Goal: Navigation & Orientation: Find specific page/section

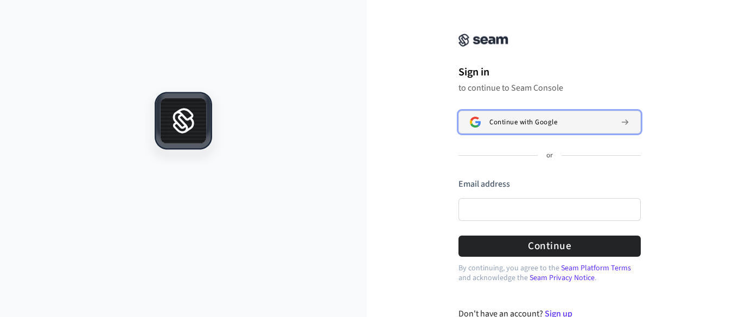
click at [548, 113] on button "Continue with Google" at bounding box center [549, 122] width 182 height 23
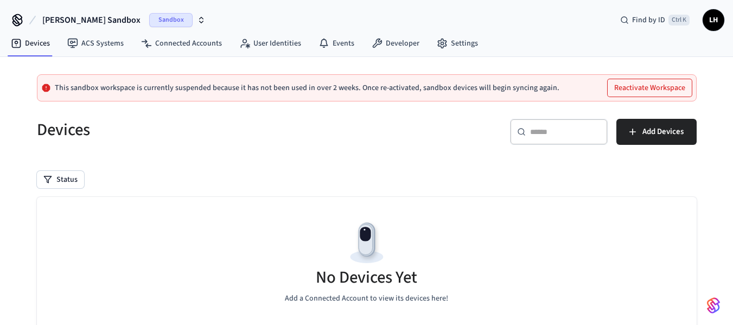
click at [636, 88] on button "Reactivate Workspace" at bounding box center [650, 87] width 84 height 17
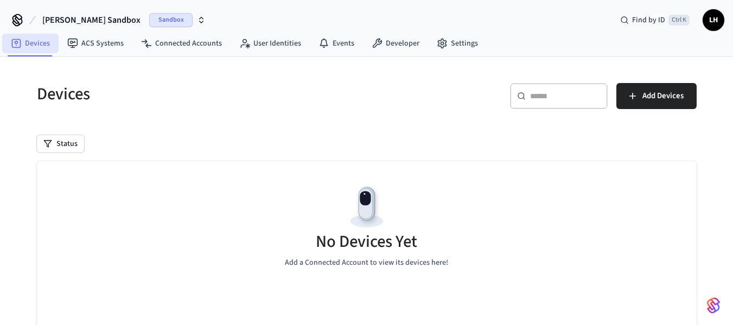
click at [44, 35] on link "Devices" at bounding box center [30, 44] width 56 height 20
click at [103, 37] on link "ACS Systems" at bounding box center [96, 44] width 74 height 20
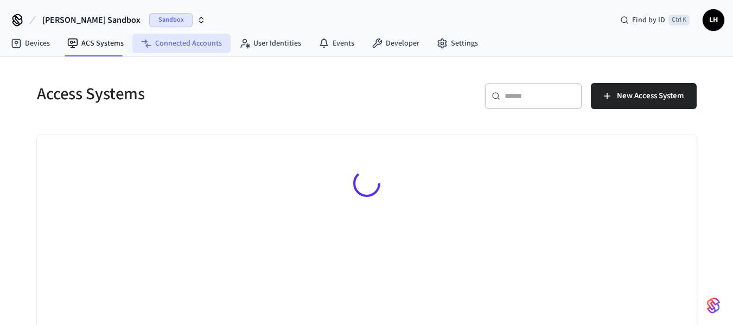
click at [174, 41] on link "Connected Accounts" at bounding box center [181, 44] width 98 height 20
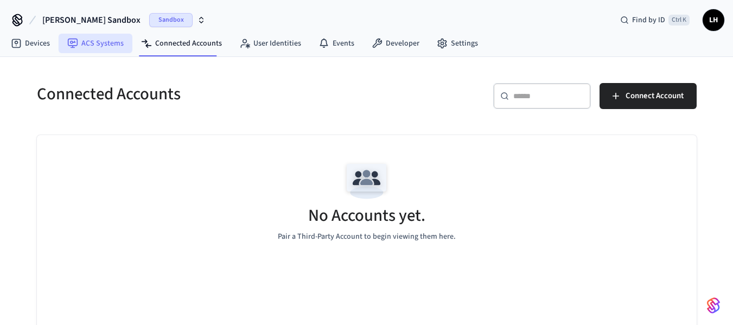
click at [104, 47] on link "ACS Systems" at bounding box center [96, 44] width 74 height 20
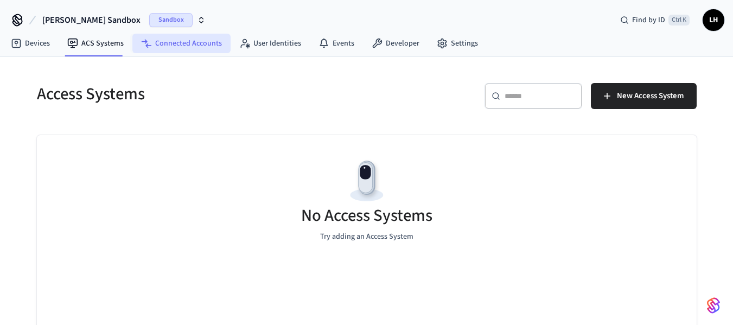
click at [191, 37] on link "Connected Accounts" at bounding box center [181, 44] width 98 height 20
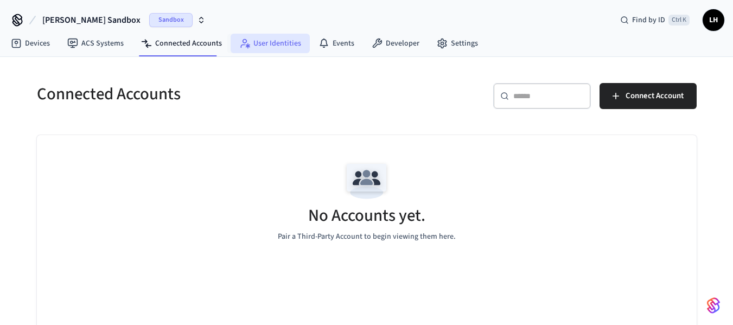
click at [256, 41] on link "User Identities" at bounding box center [270, 44] width 79 height 20
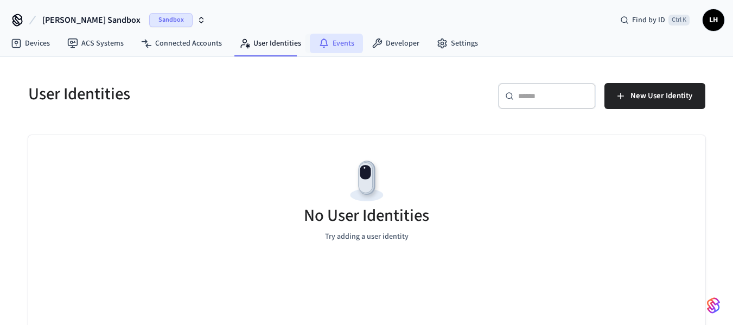
click at [328, 47] on link "Events" at bounding box center [336, 44] width 53 height 20
click at [387, 39] on link "Developer" at bounding box center [395, 44] width 65 height 20
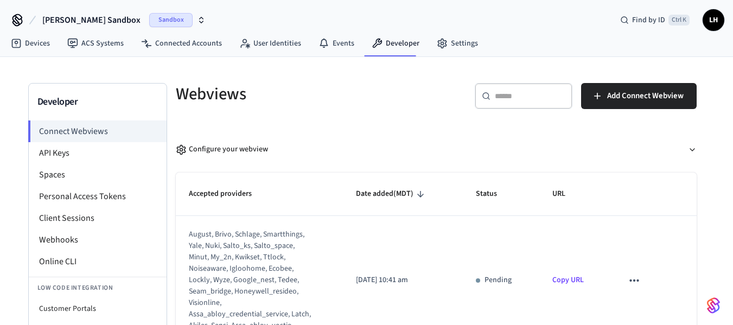
click at [216, 95] on h5 "Webviews" at bounding box center [303, 94] width 254 height 22
click at [266, 94] on h5 "Webviews" at bounding box center [303, 94] width 254 height 22
click at [278, 105] on h5 "Webviews" at bounding box center [303, 94] width 254 height 22
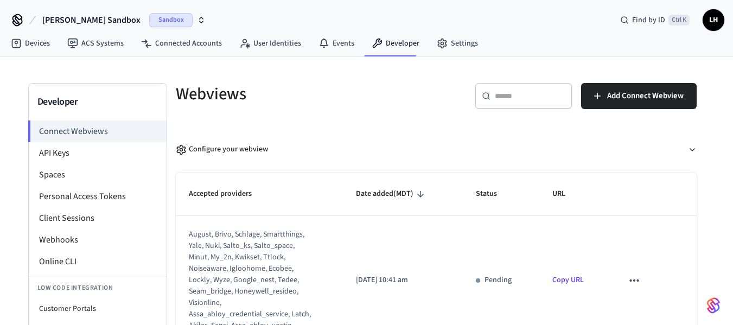
click at [278, 105] on h5 "Webviews" at bounding box center [303, 94] width 254 height 22
click at [270, 98] on h5 "Webviews" at bounding box center [303, 94] width 254 height 22
click at [379, 95] on h5 "Webviews" at bounding box center [303, 94] width 254 height 22
click at [368, 93] on h5 "Webviews" at bounding box center [303, 94] width 254 height 22
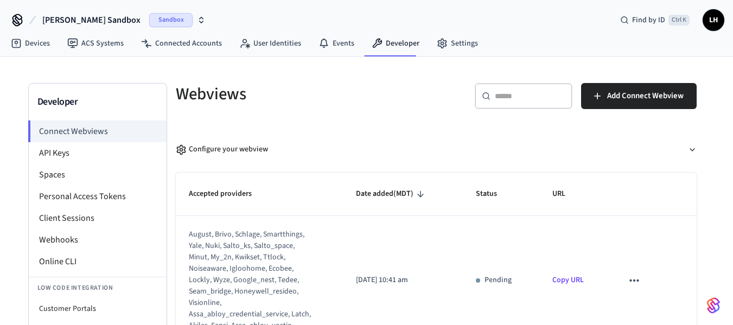
click at [716, 80] on div "Developer Connect Webviews API Keys Spaces Personal Access Tokens Client Sessio…" at bounding box center [366, 228] width 733 height 343
click at [355, 92] on h5 "Webviews" at bounding box center [303, 94] width 254 height 22
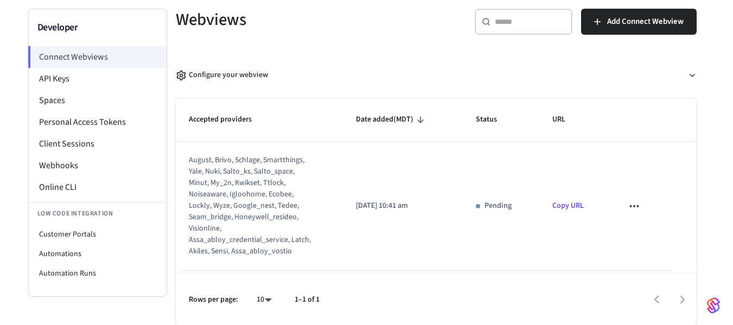
scroll to position [75, 0]
click at [445, 288] on div at bounding box center [512, 298] width 365 height 25
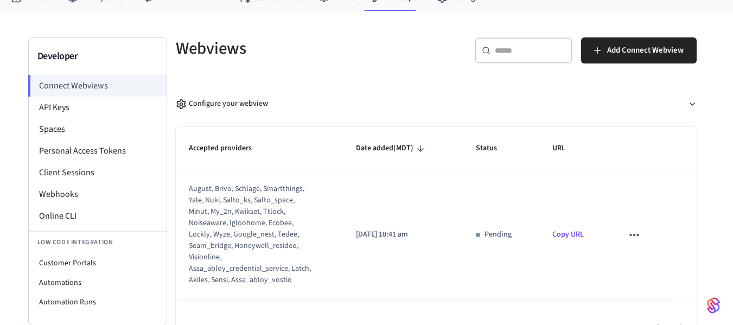
scroll to position [0, 0]
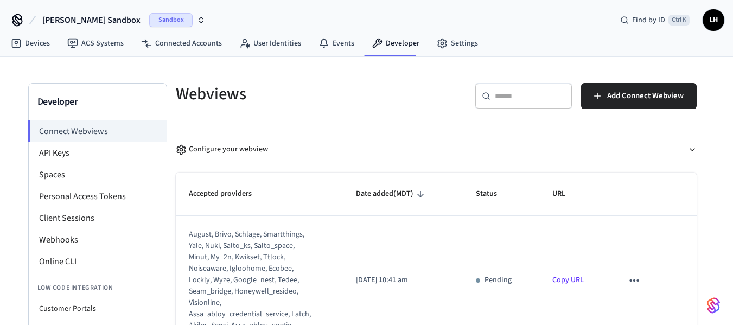
click at [272, 97] on h5 "Webviews" at bounding box center [303, 94] width 254 height 22
click at [272, 106] on div "Webviews" at bounding box center [296, 94] width 267 height 48
click at [398, 118] on div "Webviews ​ ​ Add Connect Webview Configure your webview Accepted providers Date…" at bounding box center [436, 241] width 538 height 317
